Goal: Communication & Community: Answer question/provide support

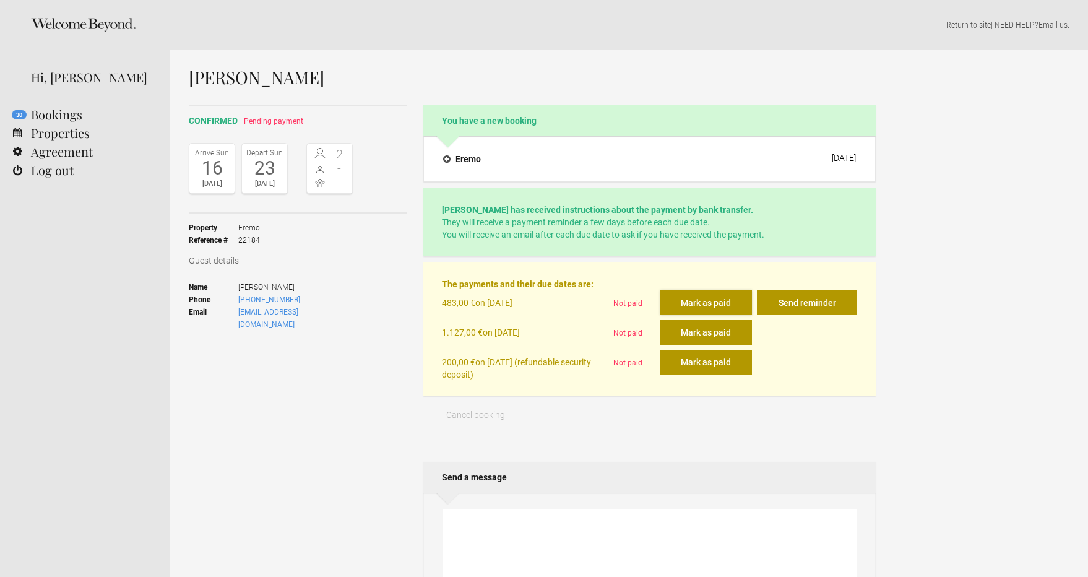
click at [701, 307] on button "Mark as paid" at bounding box center [706, 302] width 92 height 25
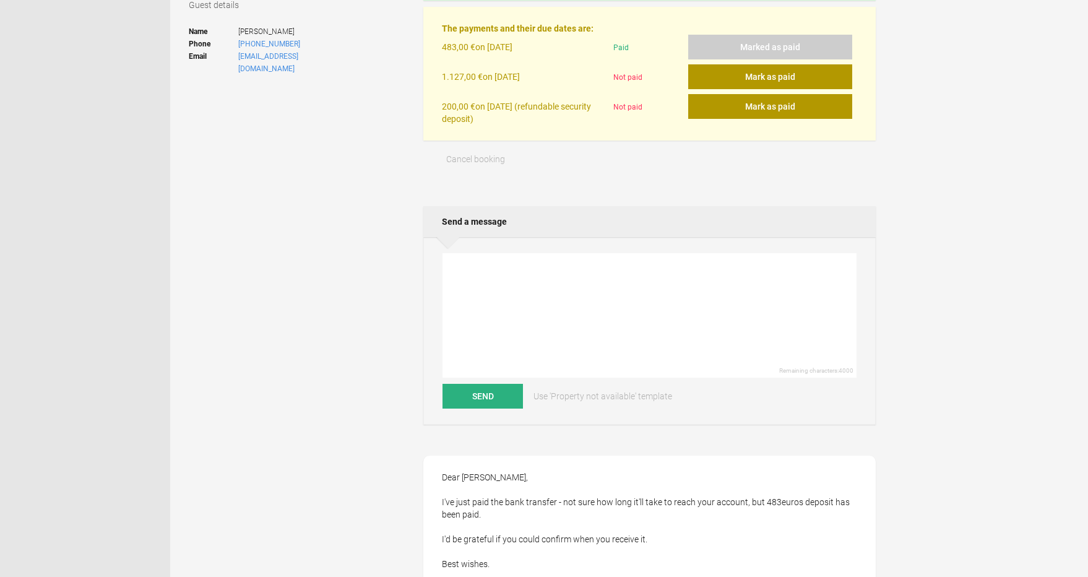
scroll to position [256, 0]
click at [626, 334] on textarea at bounding box center [650, 315] width 414 height 124
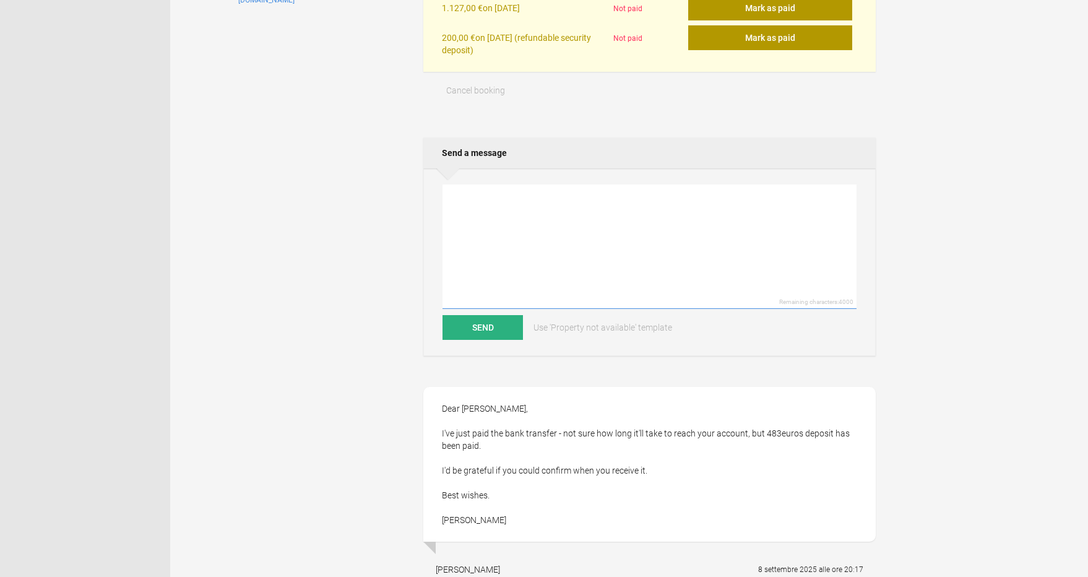
scroll to position [327, 0]
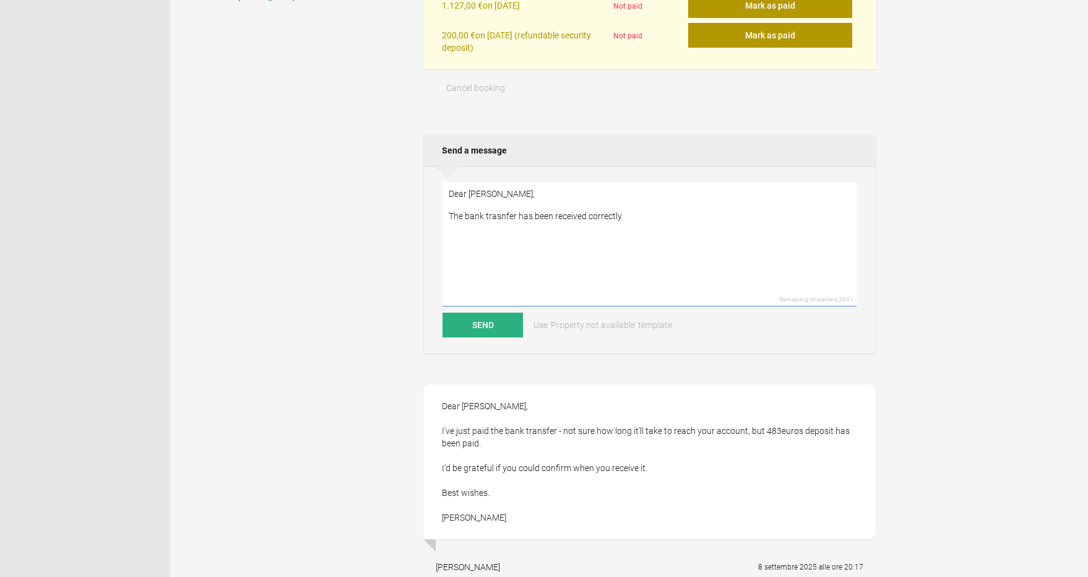
click at [501, 219] on textarea "Dear [PERSON_NAME], The bank trasnfer has been received correctly." at bounding box center [650, 244] width 414 height 124
click at [516, 236] on textarea "Dear [PERSON_NAME], The bank transfer has been received correctly." at bounding box center [650, 244] width 414 height 124
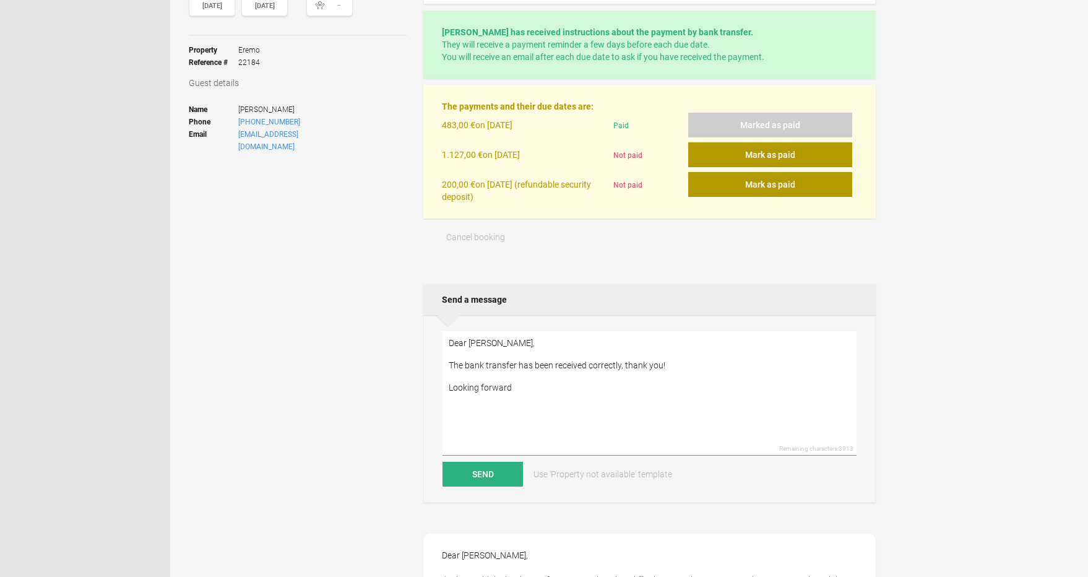
scroll to position [176, 0]
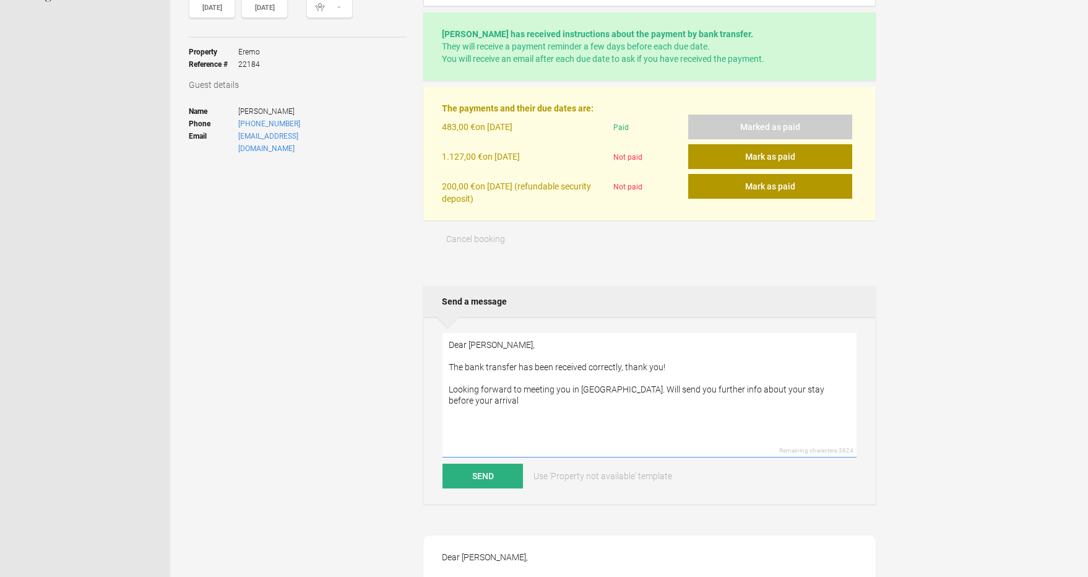
drag, startPoint x: 767, startPoint y: 392, endPoint x: 855, endPoint y: 392, distance: 87.9
click at [855, 392] on textarea "Dear [PERSON_NAME], The bank transfer has been received correctly, thank you! L…" at bounding box center [650, 395] width 414 height 124
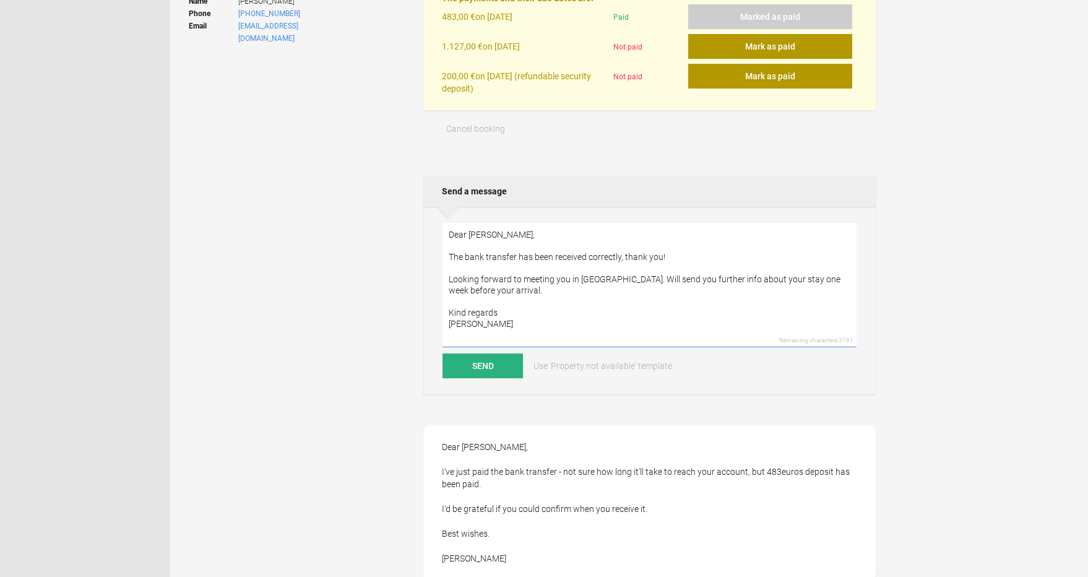
scroll to position [285, 0]
click at [847, 277] on textarea "Dear [PERSON_NAME], The bank transfer has been received correctly, thank you! L…" at bounding box center [650, 285] width 414 height 124
click at [766, 292] on textarea "Dear [PERSON_NAME], The bank transfer has been received correctly, thank you! L…" at bounding box center [650, 285] width 414 height 124
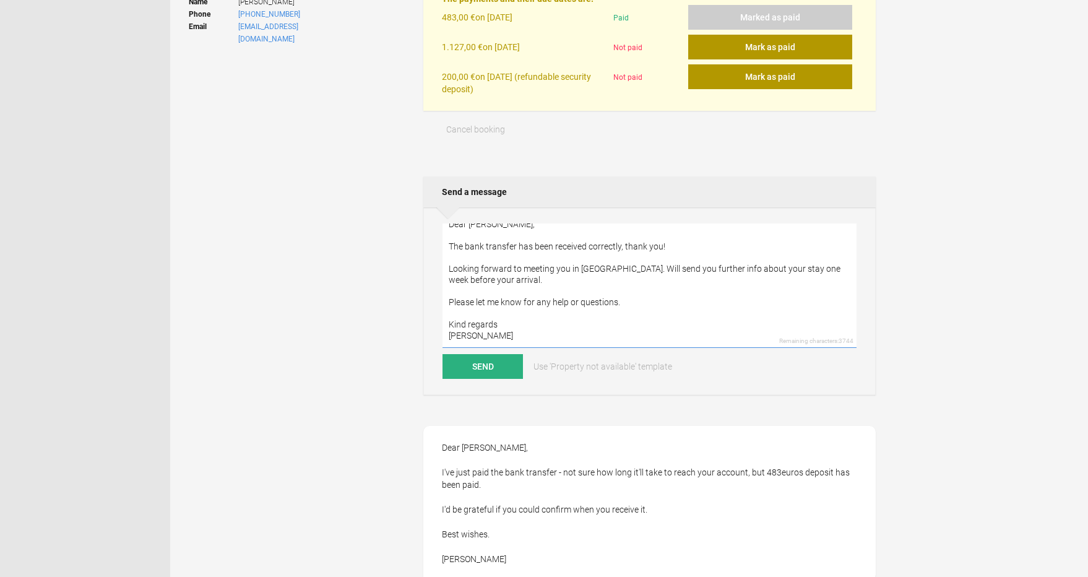
click at [608, 268] on textarea "Dear [PERSON_NAME], The bank transfer has been received correctly, thank you! L…" at bounding box center [650, 285] width 414 height 124
type textarea "Dear [PERSON_NAME], The bank transfer has been received correctly, thank you! L…"
click at [495, 357] on button "Send" at bounding box center [483, 366] width 80 height 25
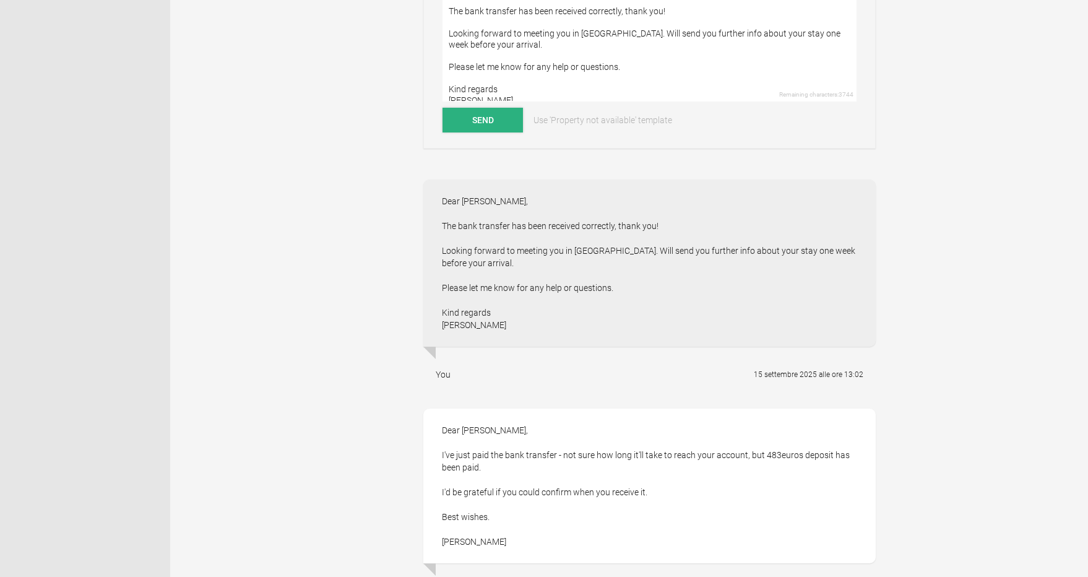
scroll to position [0, 0]
